Goal: Transaction & Acquisition: Book appointment/travel/reservation

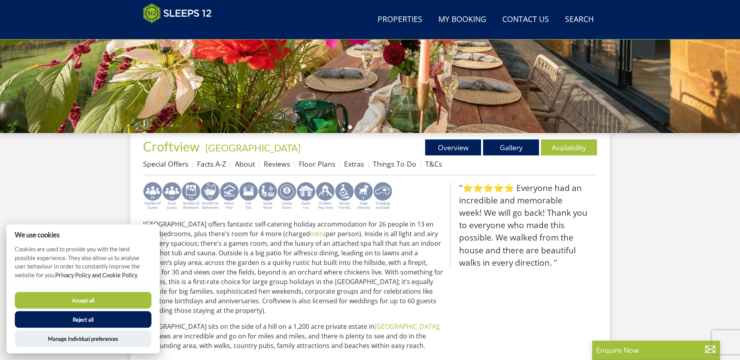
scroll to position [212, 0]
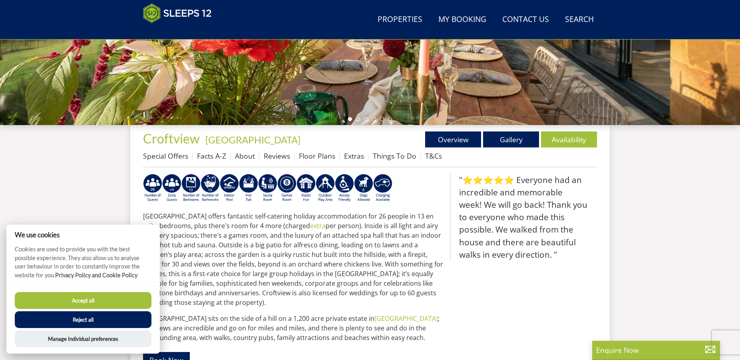
click at [129, 316] on button "Reject all" at bounding box center [83, 319] width 137 height 17
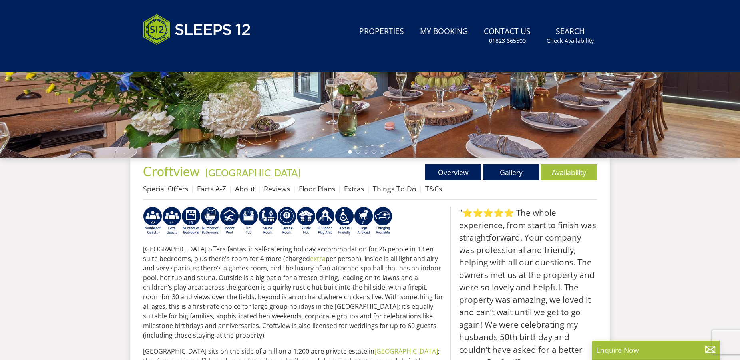
scroll to position [212, 0]
click at [556, 168] on link "Availability" at bounding box center [569, 172] width 56 height 16
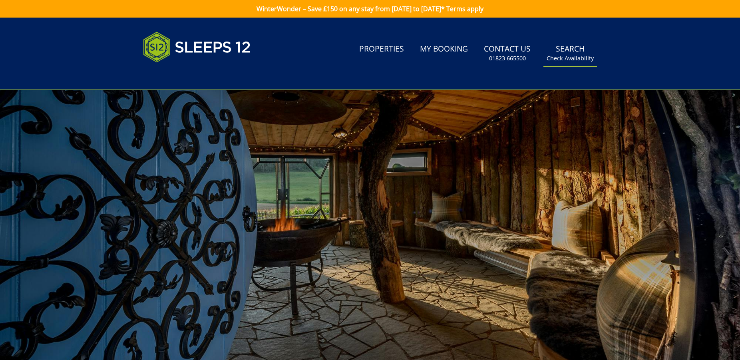
click at [587, 59] on small "Check Availability" at bounding box center [570, 58] width 47 height 8
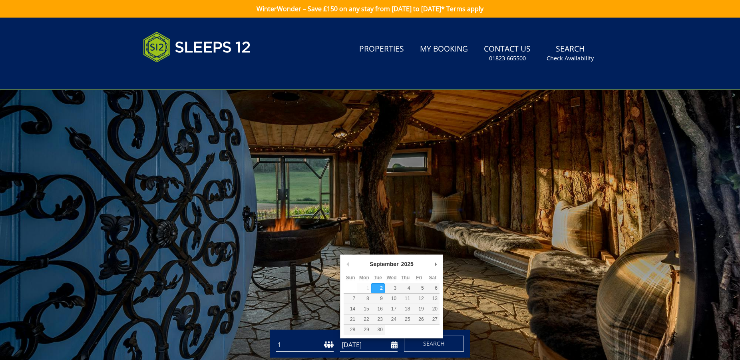
click at [376, 348] on input "[DATE]" at bounding box center [369, 345] width 58 height 13
type input "[DATE]"
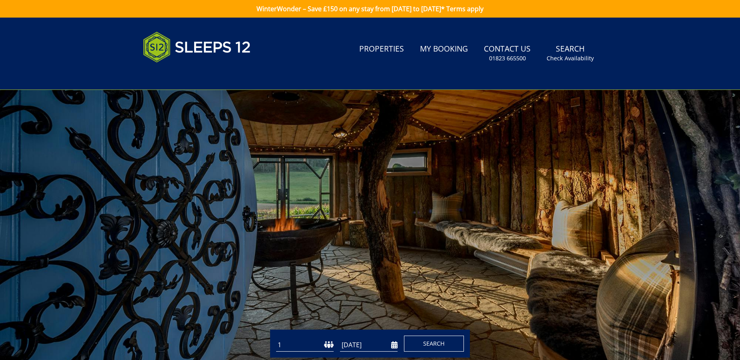
click at [440, 344] on span "Search" at bounding box center [434, 344] width 22 height 8
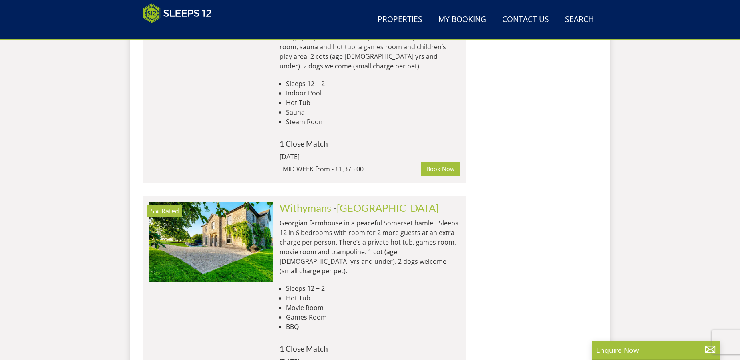
scroll to position [3148, 0]
